Goal: Ask a question

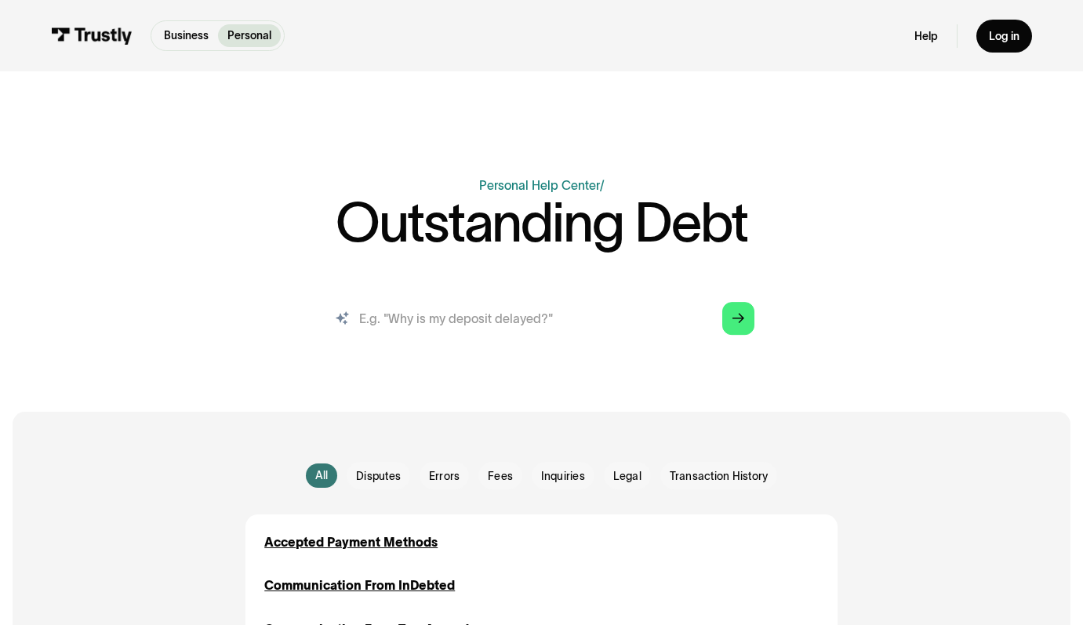
click at [421, 315] on input "search" at bounding box center [542, 318] width 452 height 50
type input "why is my deposit delayed"
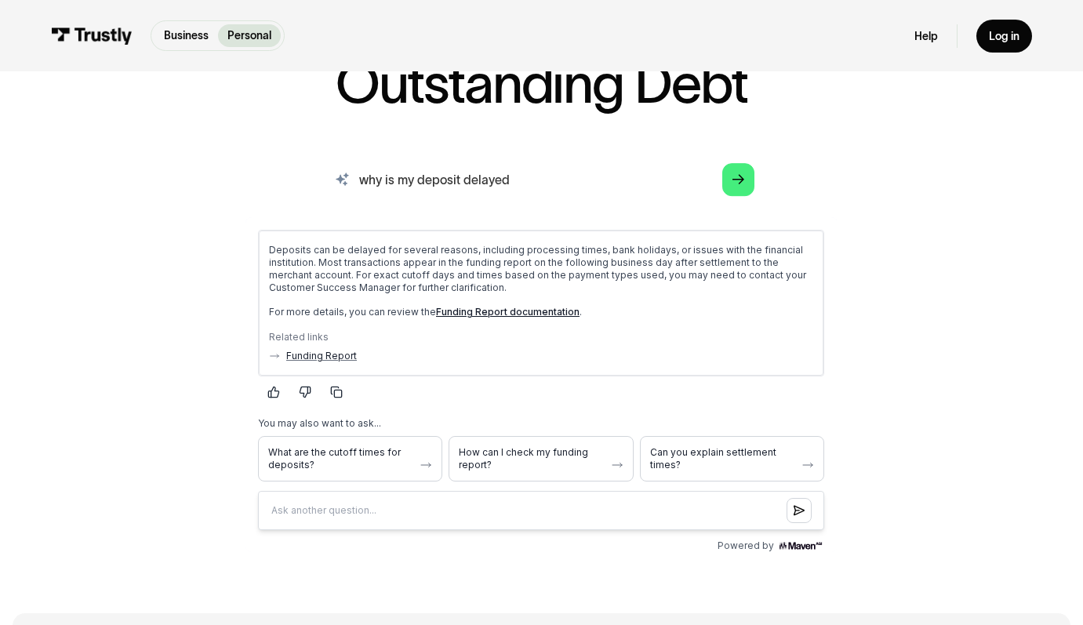
scroll to position [140, 0]
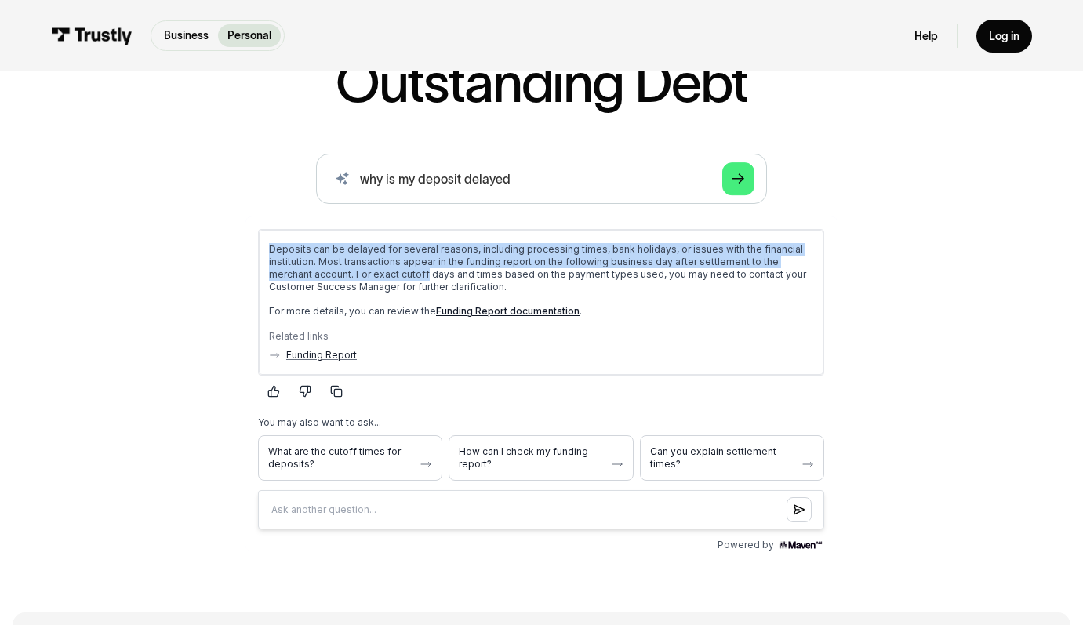
drag, startPoint x: 269, startPoint y: 245, endPoint x: 379, endPoint y: 269, distance: 112.5
click at [379, 269] on p "Deposits can be delayed for several reasons, including processing times, bank h…" at bounding box center [541, 267] width 544 height 50
click at [379, 270] on p "Deposits can be delayed for several reasons, including processing times, bank h…" at bounding box center [541, 267] width 544 height 50
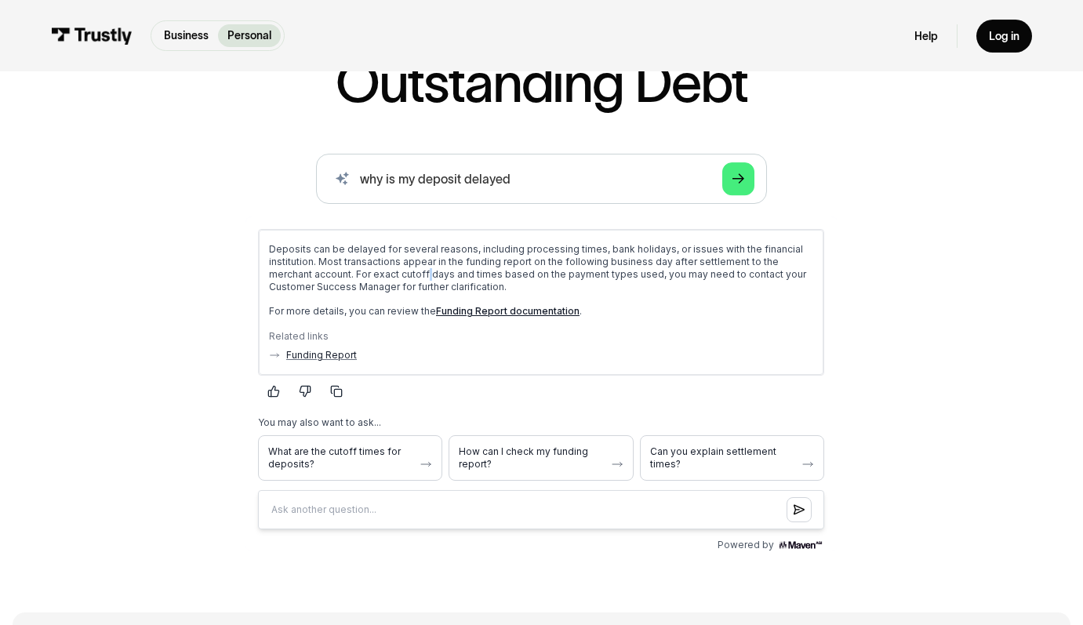
click at [379, 270] on p "Deposits can be delayed for several reasons, including processing times, bank h…" at bounding box center [541, 267] width 544 height 50
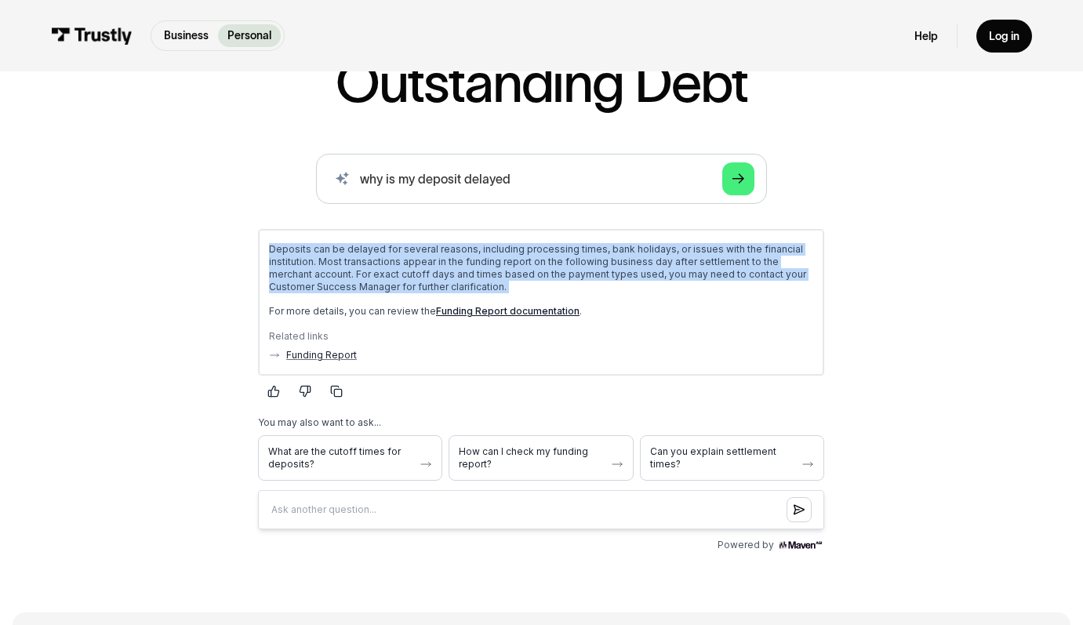
click at [379, 270] on p "Deposits can be delayed for several reasons, including processing times, bank h…" at bounding box center [541, 267] width 544 height 50
click at [609, 259] on p "Deposits can be delayed for several reasons, including processing times, bank h…" at bounding box center [541, 267] width 544 height 50
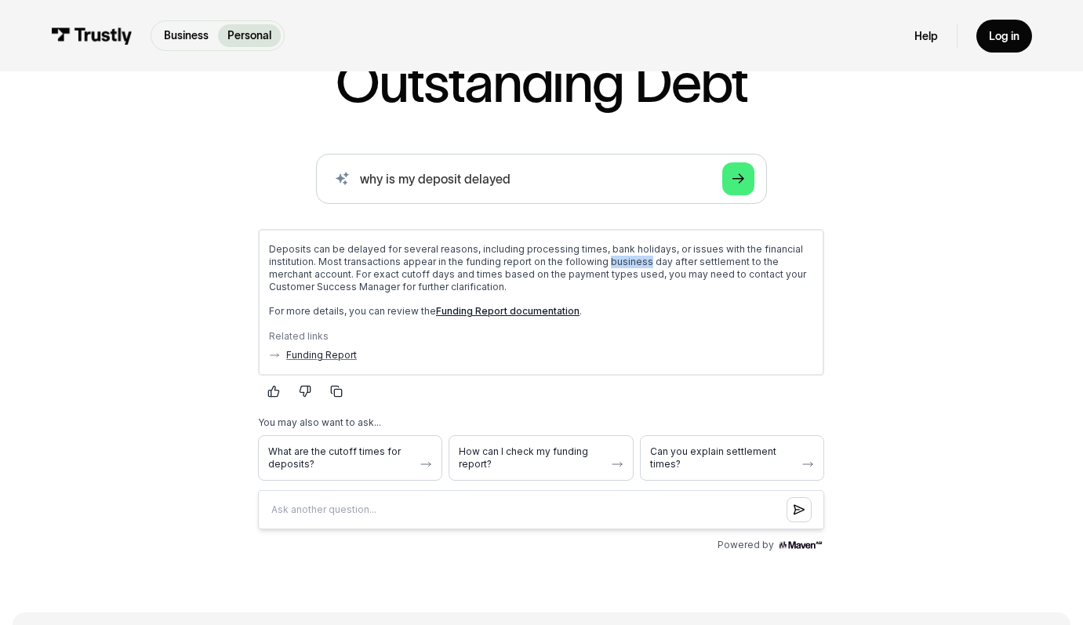
click at [609, 259] on p "Deposits can be delayed for several reasons, including processing times, bank h…" at bounding box center [541, 267] width 544 height 50
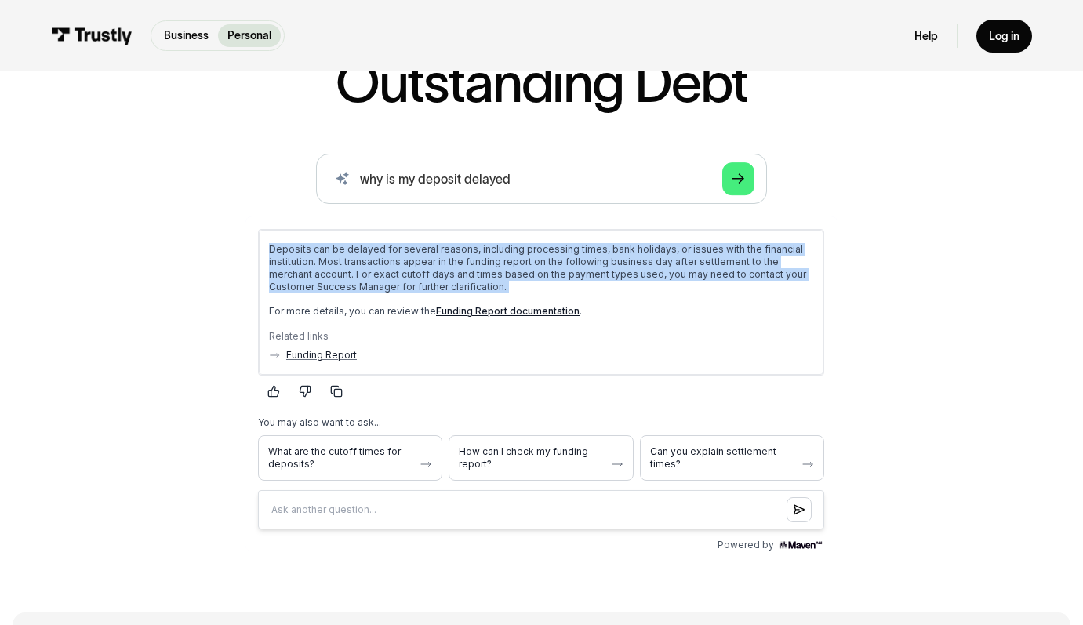
click at [609, 259] on p "Deposits can be delayed for several reasons, including processing times, bank h…" at bounding box center [541, 267] width 544 height 50
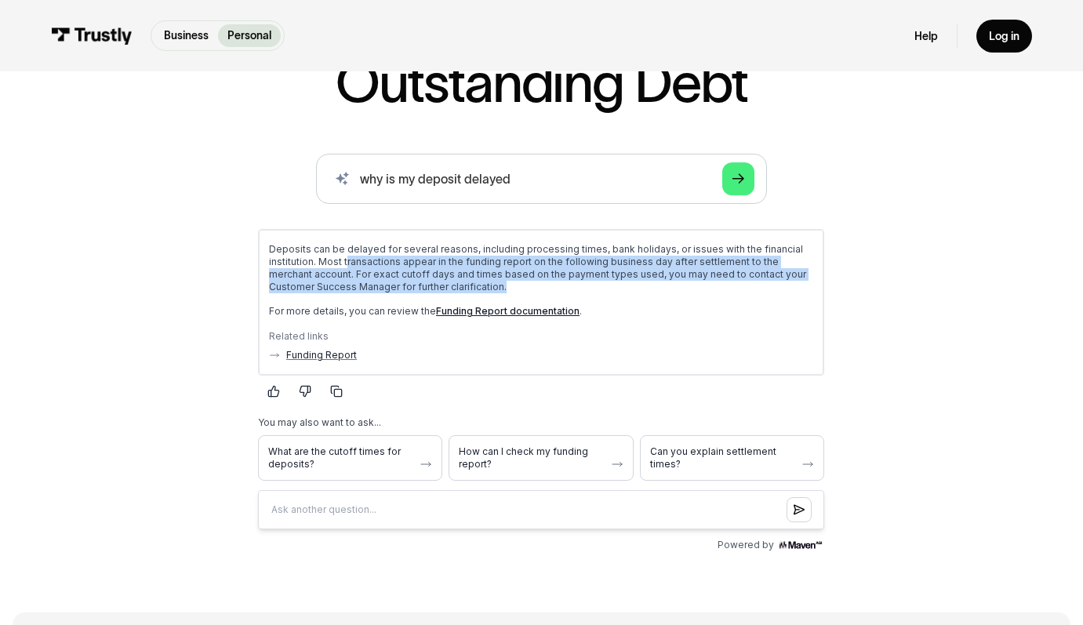
drag, startPoint x: 477, startPoint y: 292, endPoint x: 335, endPoint y: 258, distance: 145.9
click at [335, 258] on p "Deposits can be delayed for several reasons, including processing times, bank h…" at bounding box center [541, 267] width 544 height 50
click at [336, 258] on p "Deposits can be delayed for several reasons, including processing times, bank h…" at bounding box center [541, 267] width 544 height 50
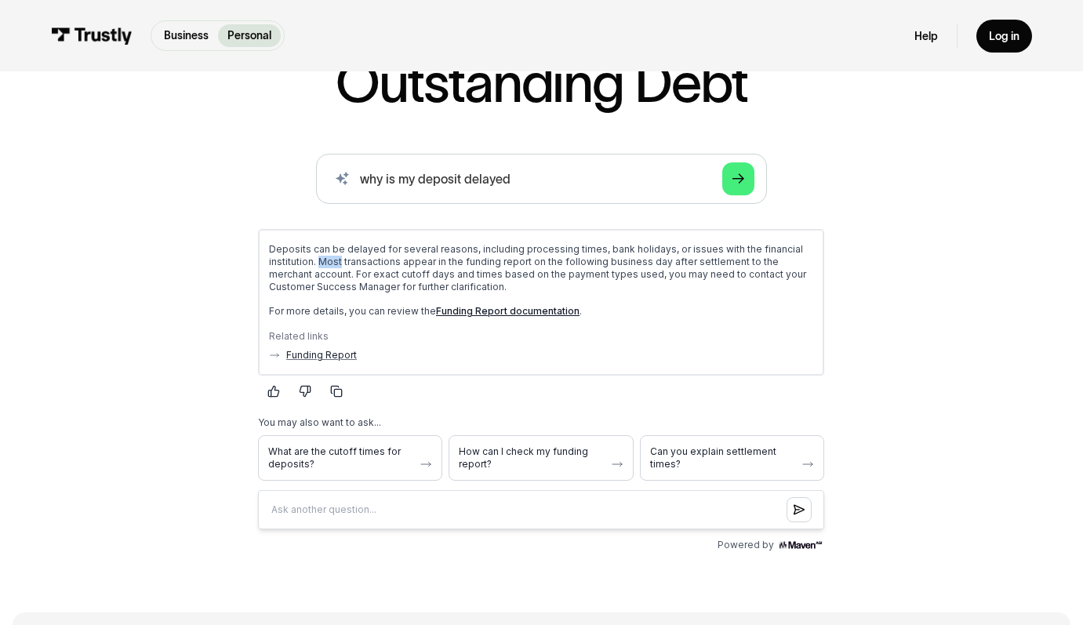
click at [336, 258] on p "Deposits can be delayed for several reasons, including processing times, bank h…" at bounding box center [541, 267] width 544 height 50
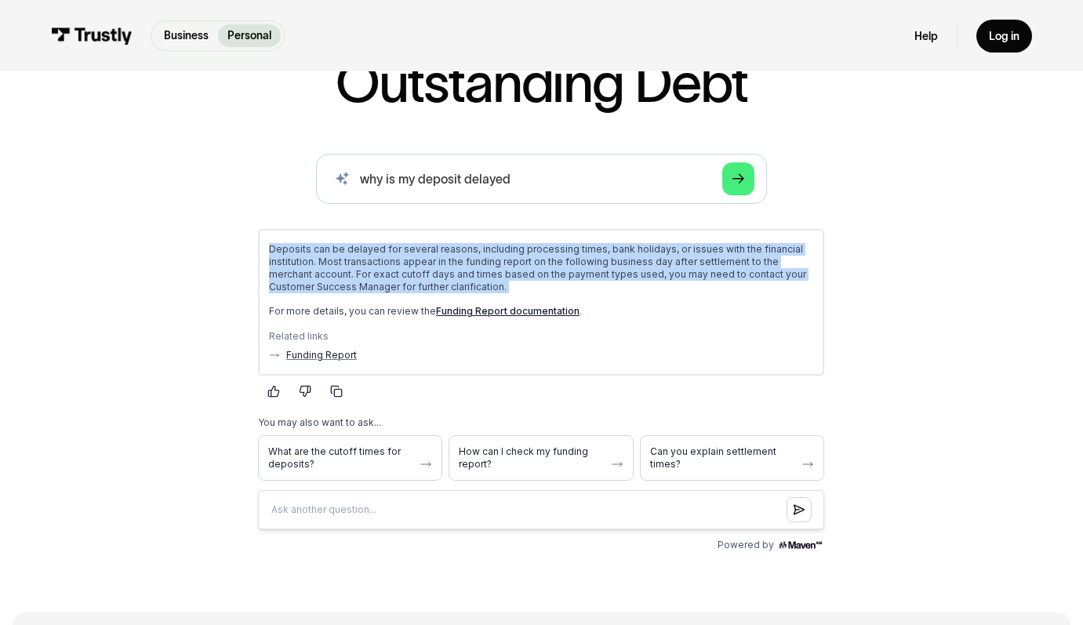
click at [336, 258] on p "Deposits can be delayed for several reasons, including processing times, bank h…" at bounding box center [541, 267] width 544 height 50
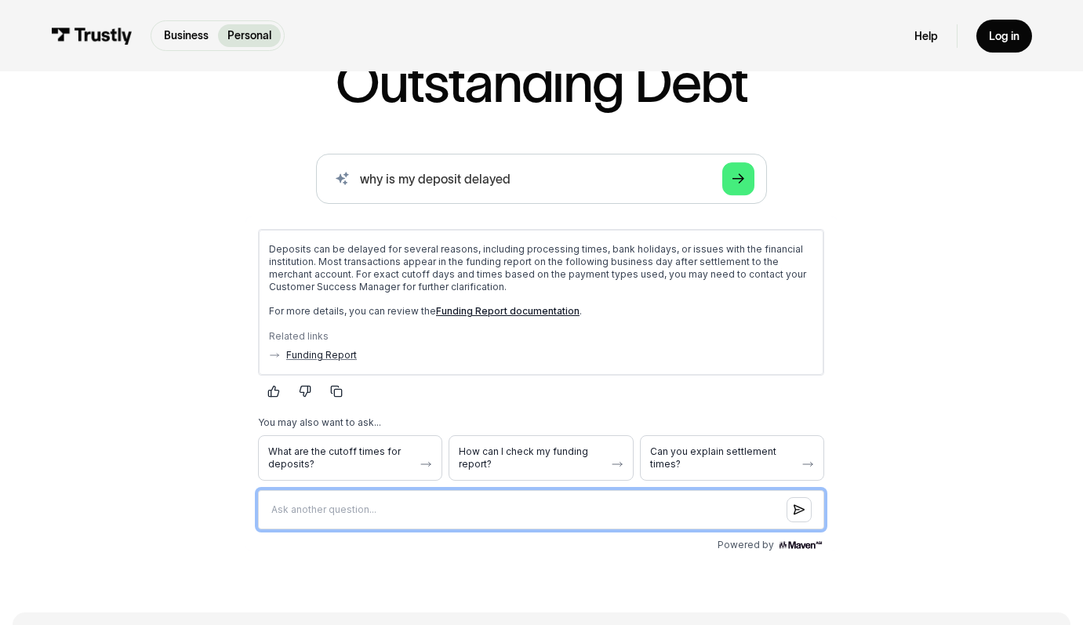
click at [329, 507] on input "Question box" at bounding box center [541, 508] width 566 height 39
type input "what about verterans day?"
